Goal: Check status: Check status

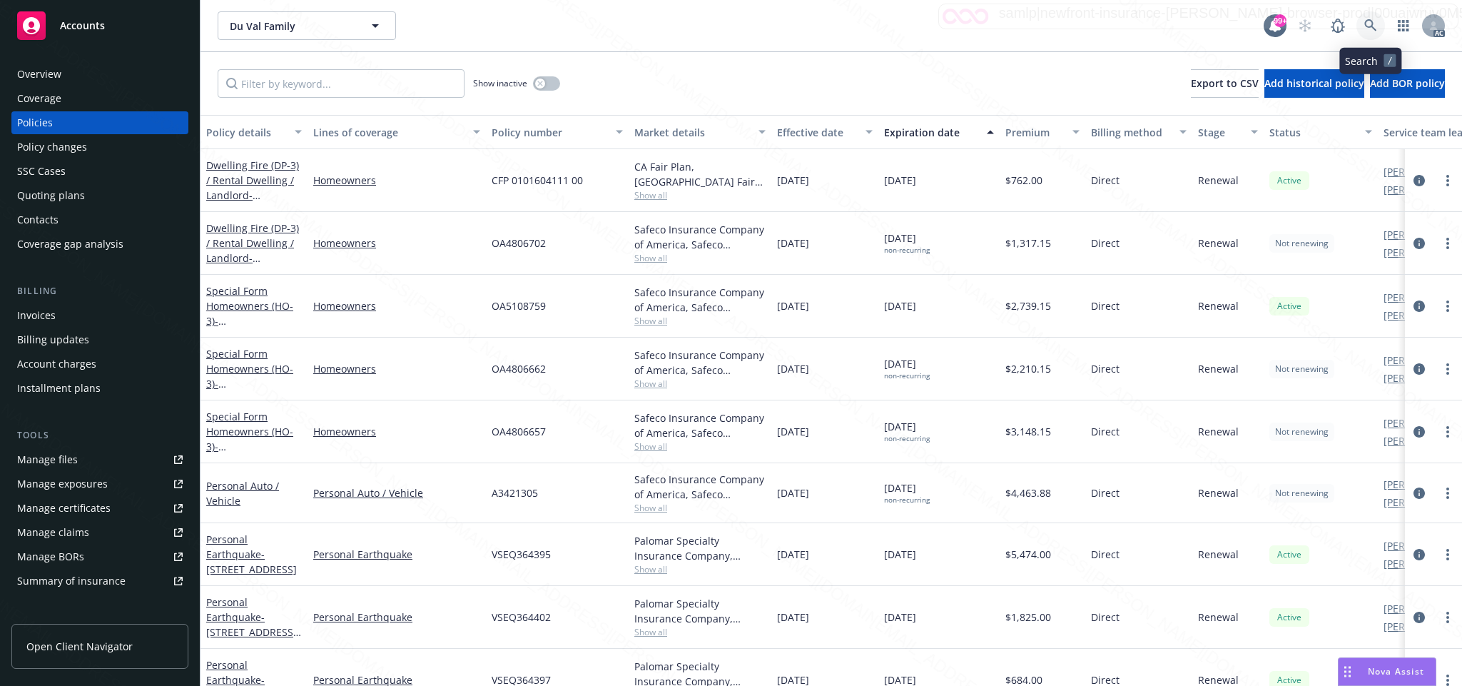
click at [1368, 26] on icon at bounding box center [1370, 25] width 12 height 12
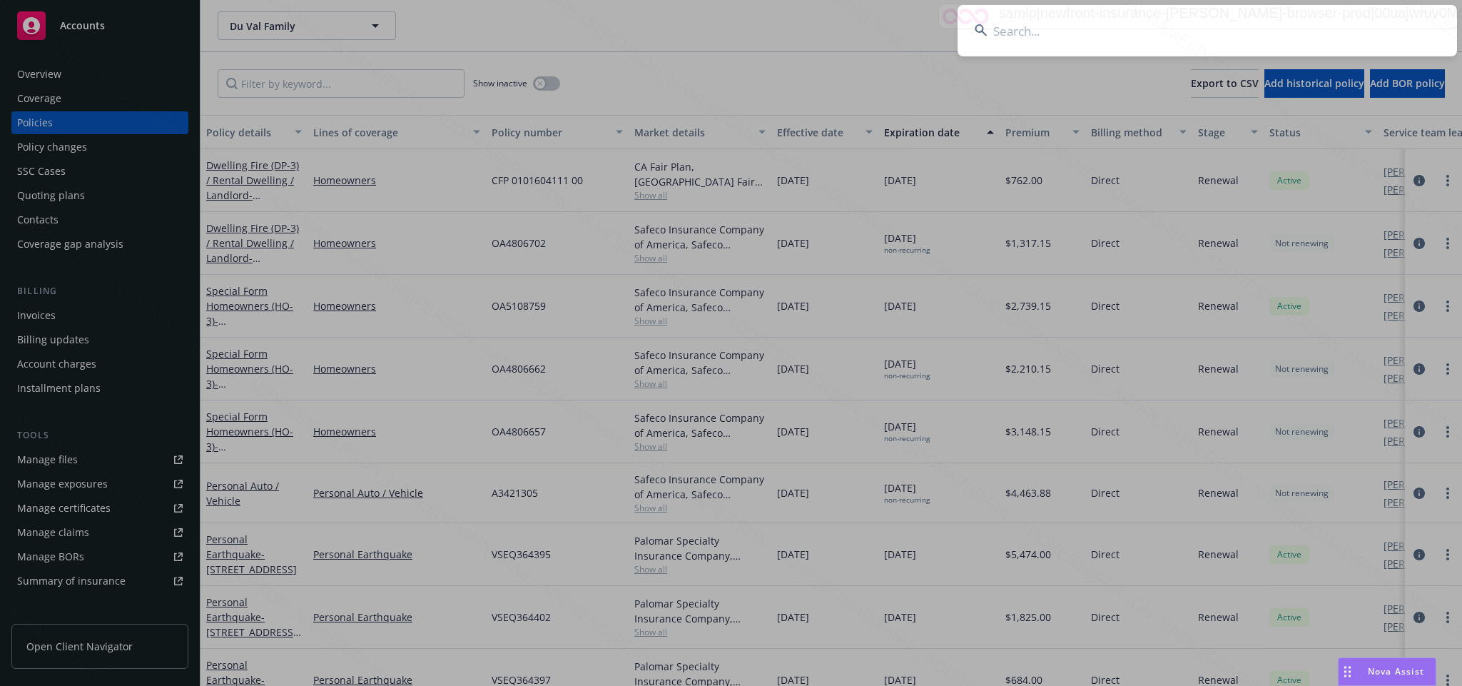
click at [1026, 28] on input at bounding box center [1206, 30] width 499 height 51
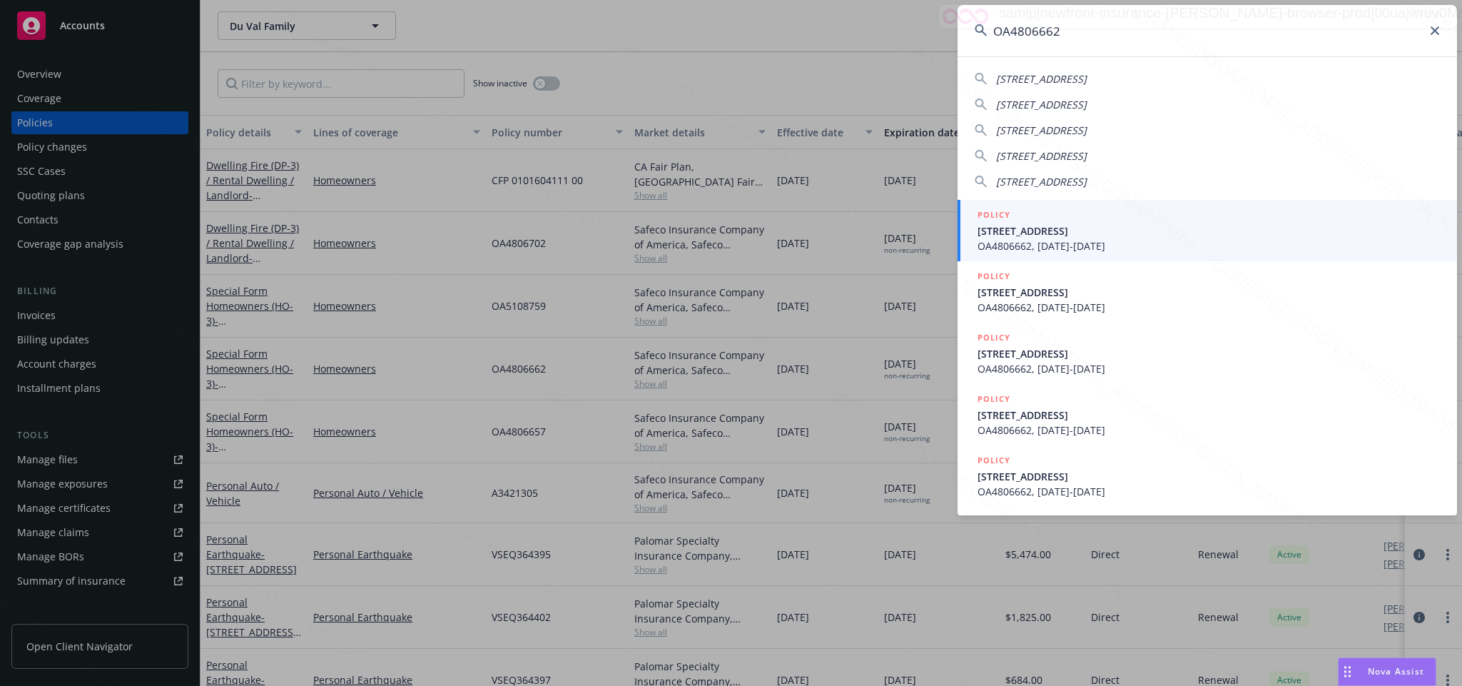
type input "OA4806662"
